Goal: Information Seeking & Learning: Understand process/instructions

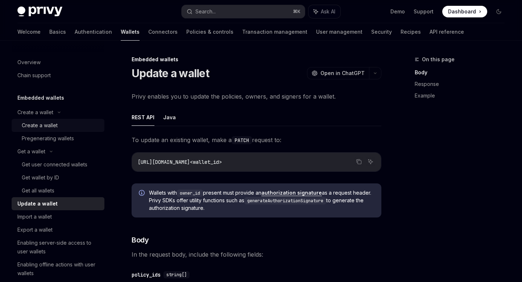
click at [50, 130] on link "Create a wallet" at bounding box center [58, 125] width 93 height 13
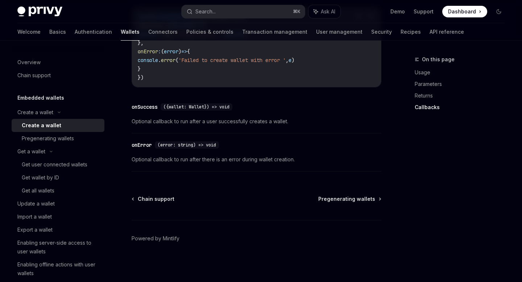
scroll to position [604, 0]
click at [55, 189] on div "Get all wallets" at bounding box center [61, 190] width 78 height 9
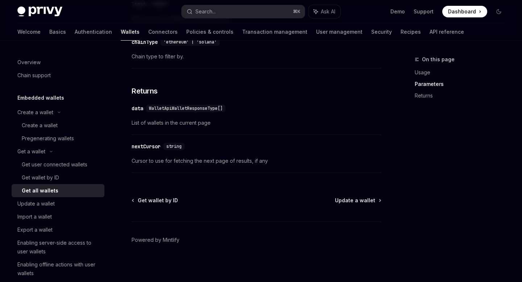
scroll to position [405, 0]
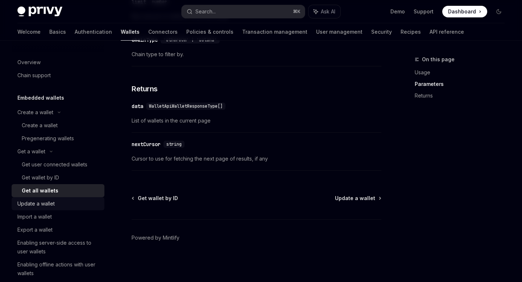
click at [44, 202] on div "Update a wallet" at bounding box center [35, 203] width 37 height 9
type textarea "*"
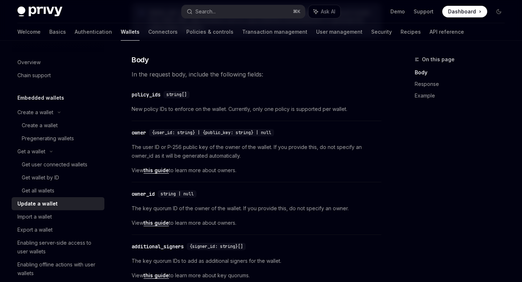
scroll to position [186, 0]
